Goal: Information Seeking & Learning: Find specific page/section

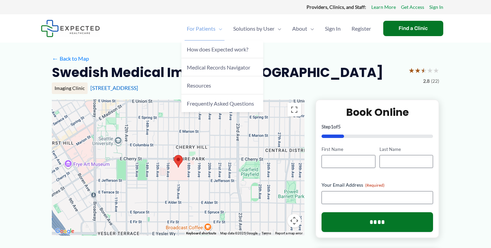
click at [220, 29] on span "Menu Toggle" at bounding box center [219, 29] width 7 height 24
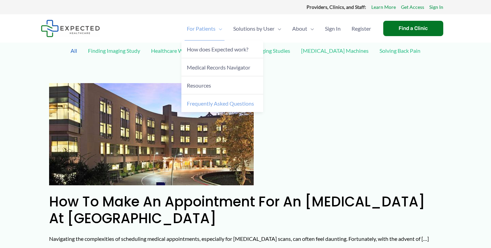
click at [221, 101] on span "Frequently Asked Questions" at bounding box center [220, 103] width 67 height 6
